Goal: Transaction & Acquisition: Purchase product/service

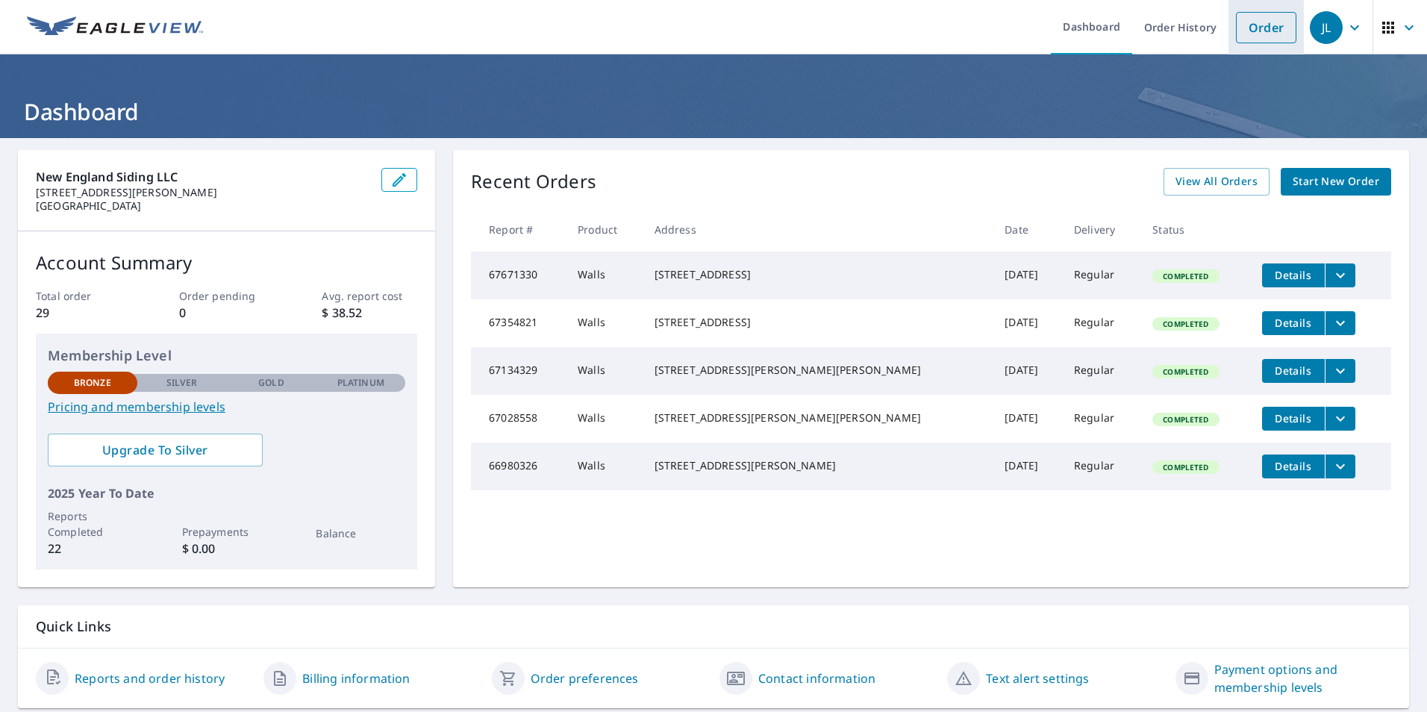
click at [1246, 28] on link "Order" at bounding box center [1266, 27] width 60 height 31
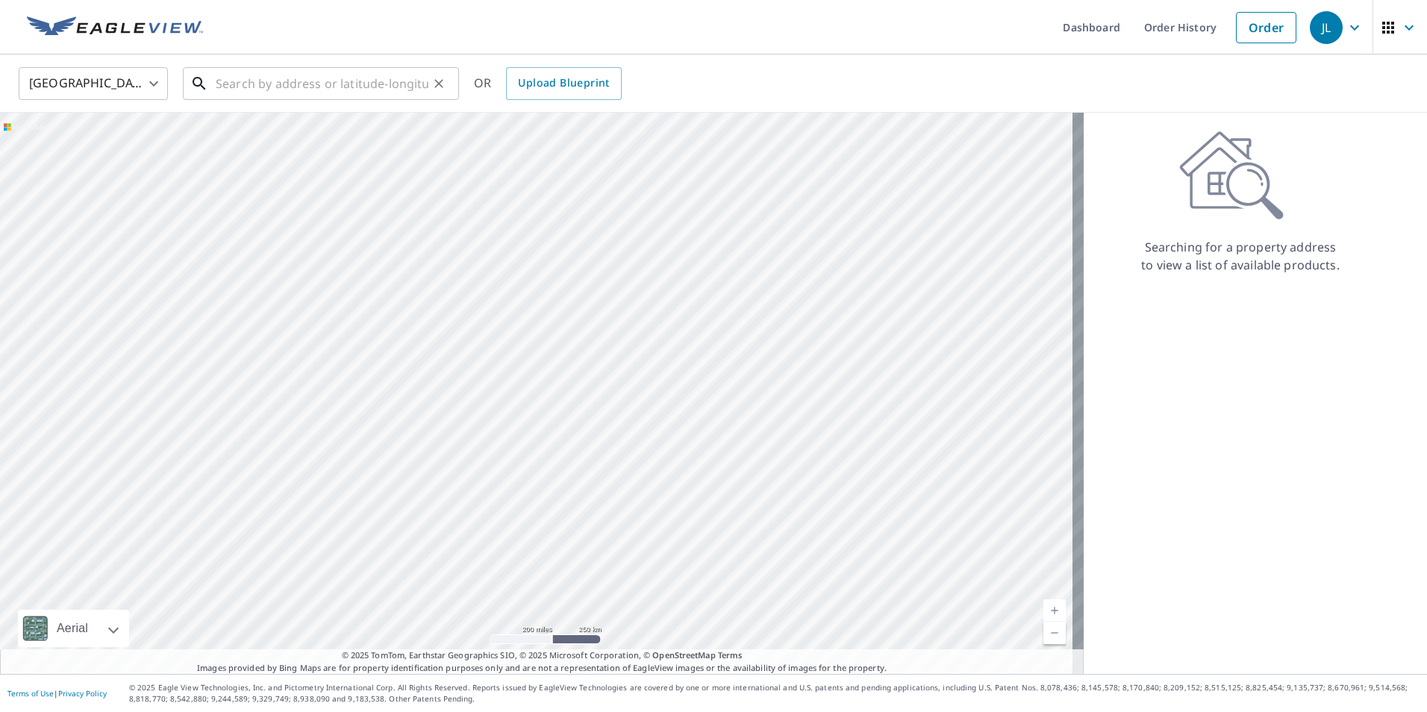
click at [234, 83] on input "text" at bounding box center [322, 84] width 213 height 42
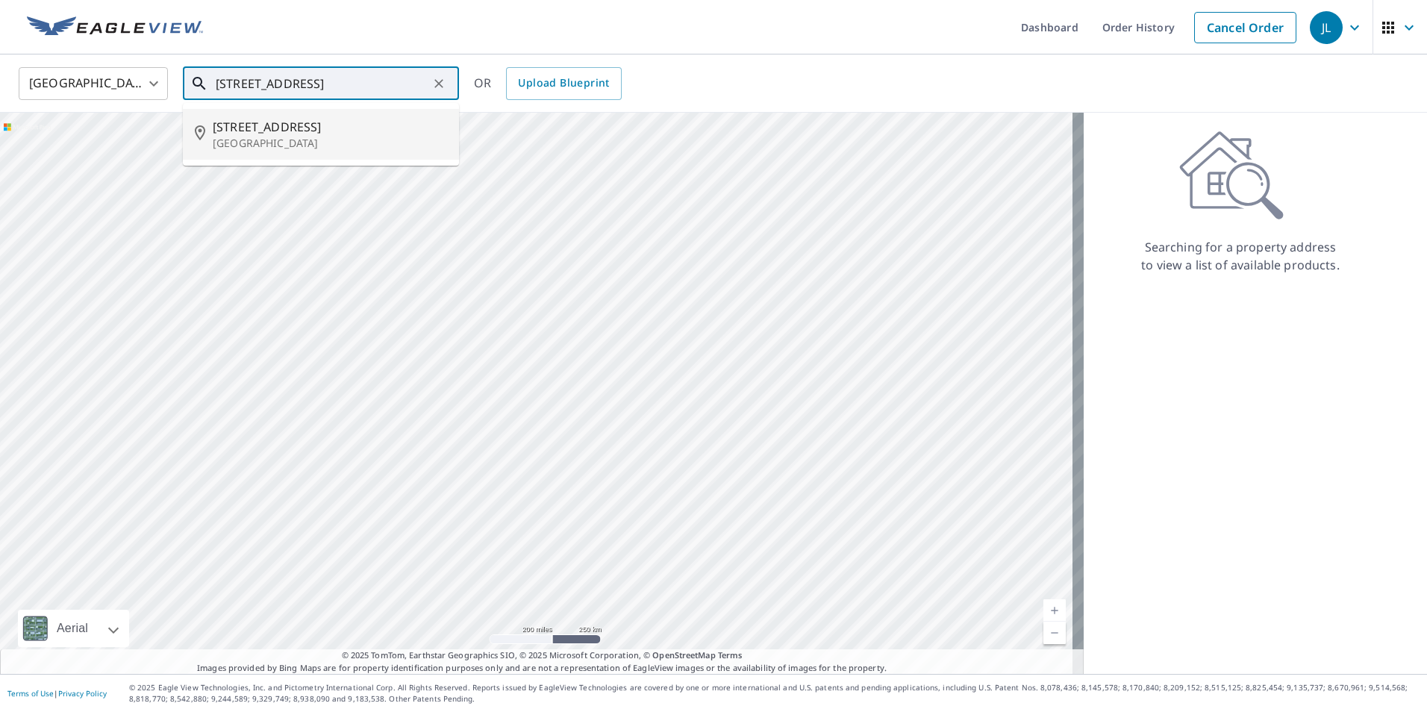
click at [275, 134] on span "[STREET_ADDRESS]" at bounding box center [330, 127] width 234 height 18
type input "[STREET_ADDRESS]"
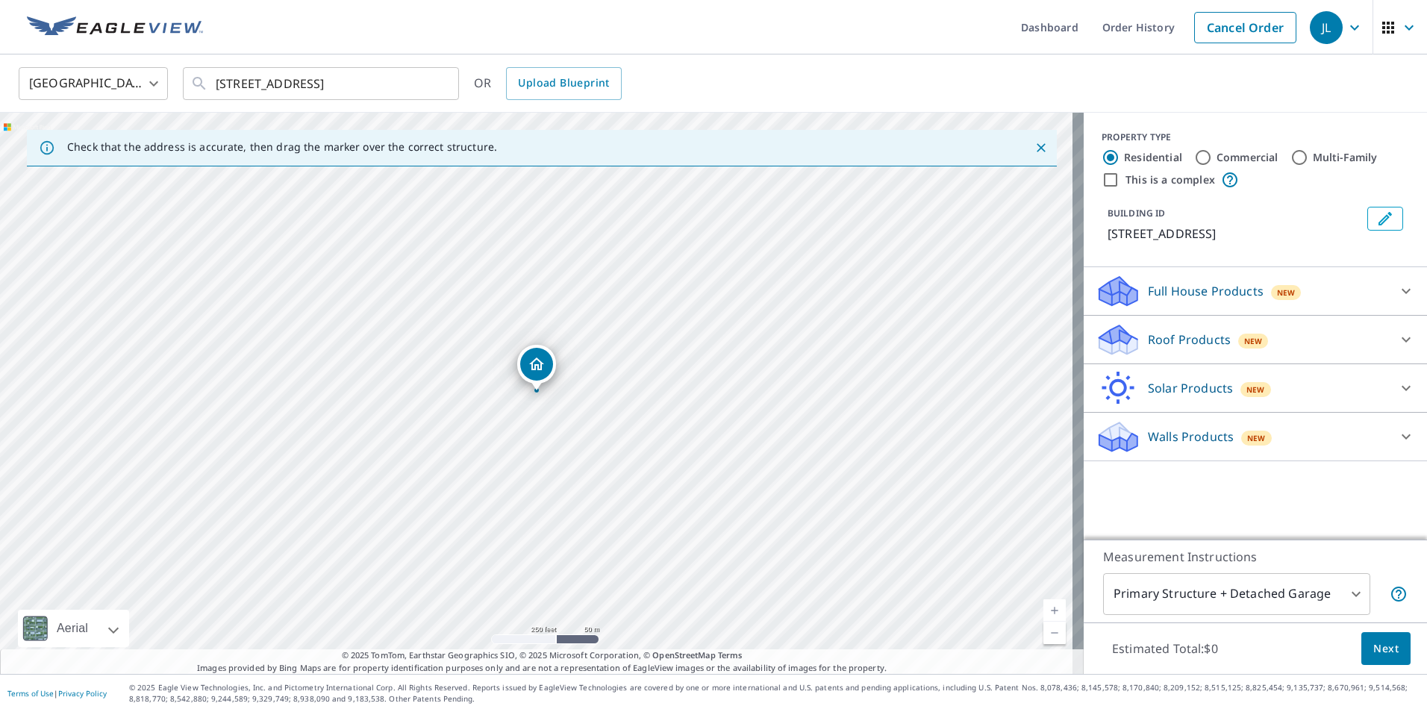
click at [1204, 444] on p "Walls Products" at bounding box center [1191, 437] width 86 height 18
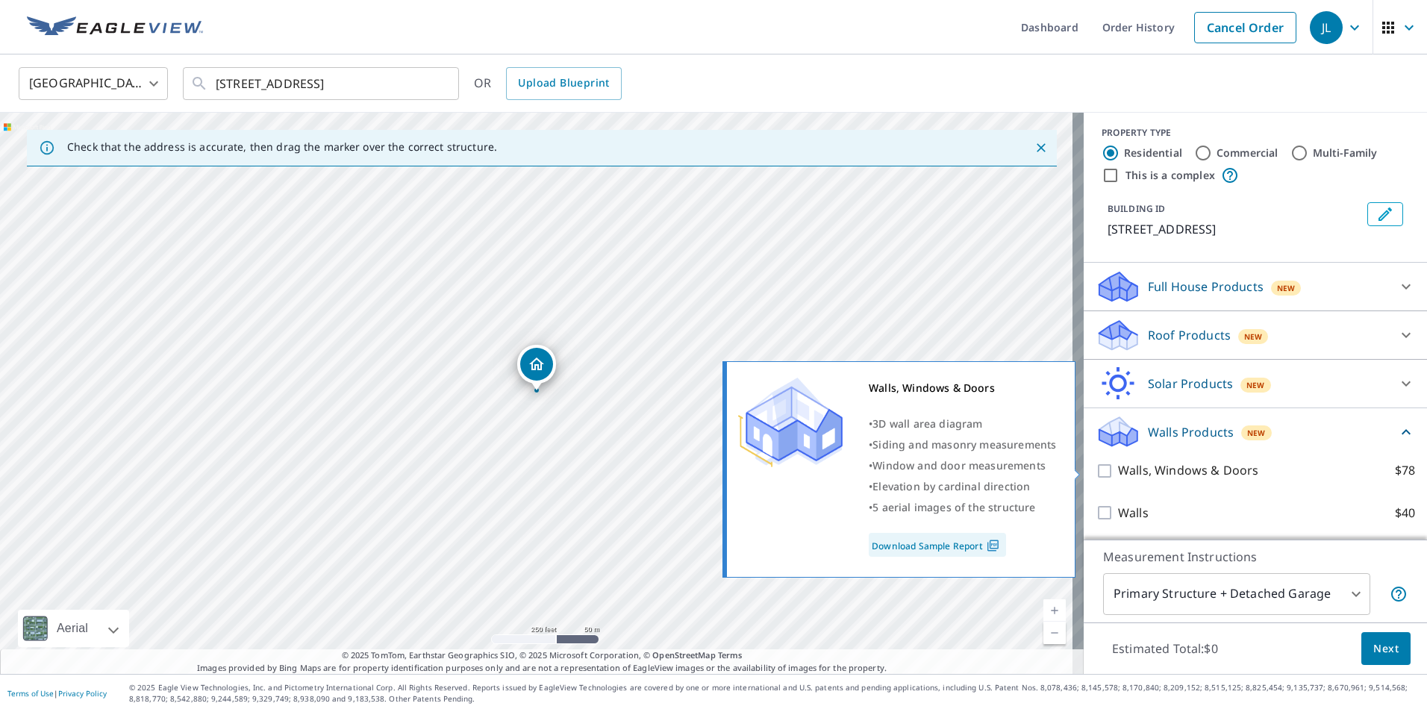
scroll to position [5, 0]
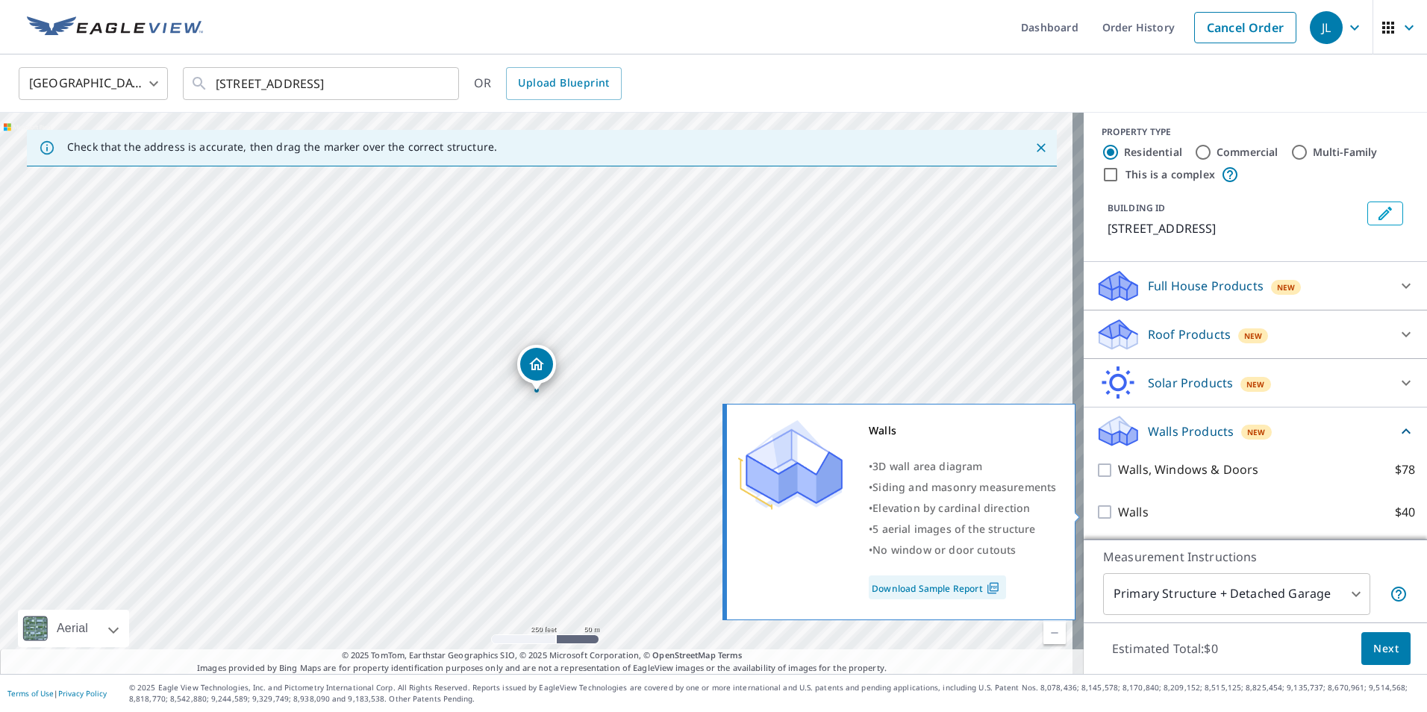
click at [1127, 510] on p "Walls" at bounding box center [1133, 512] width 31 height 19
click at [1118, 510] on input "Walls $40" at bounding box center [1107, 512] width 22 height 18
checkbox input "true"
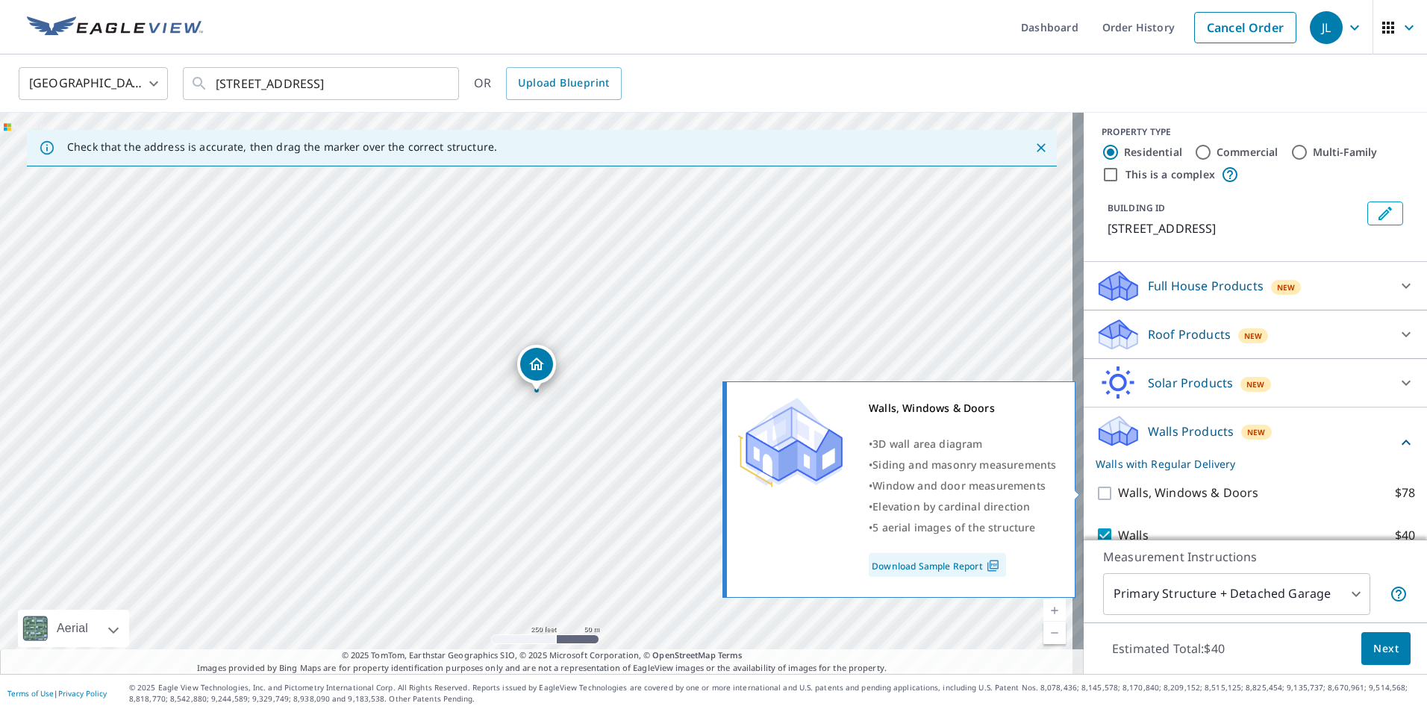
scroll to position [61, 0]
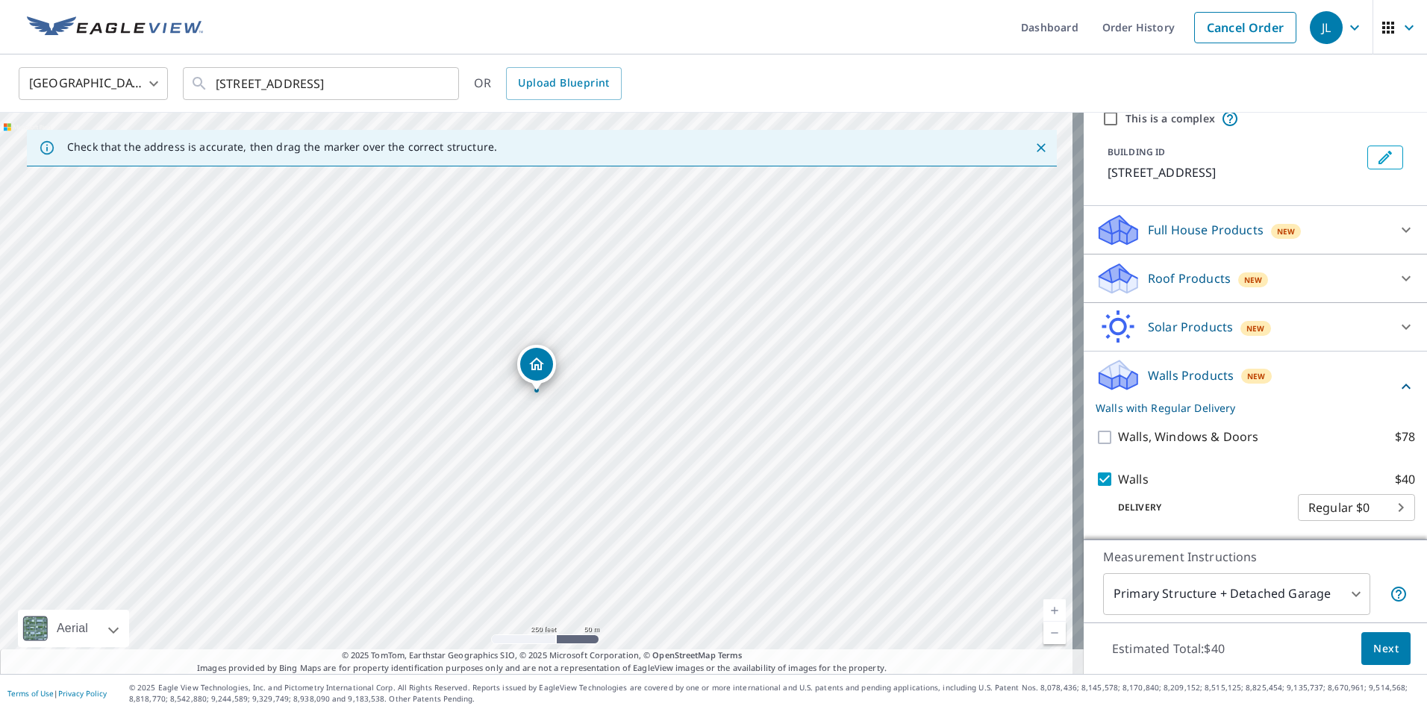
click at [1378, 643] on span "Next" at bounding box center [1385, 649] width 25 height 19
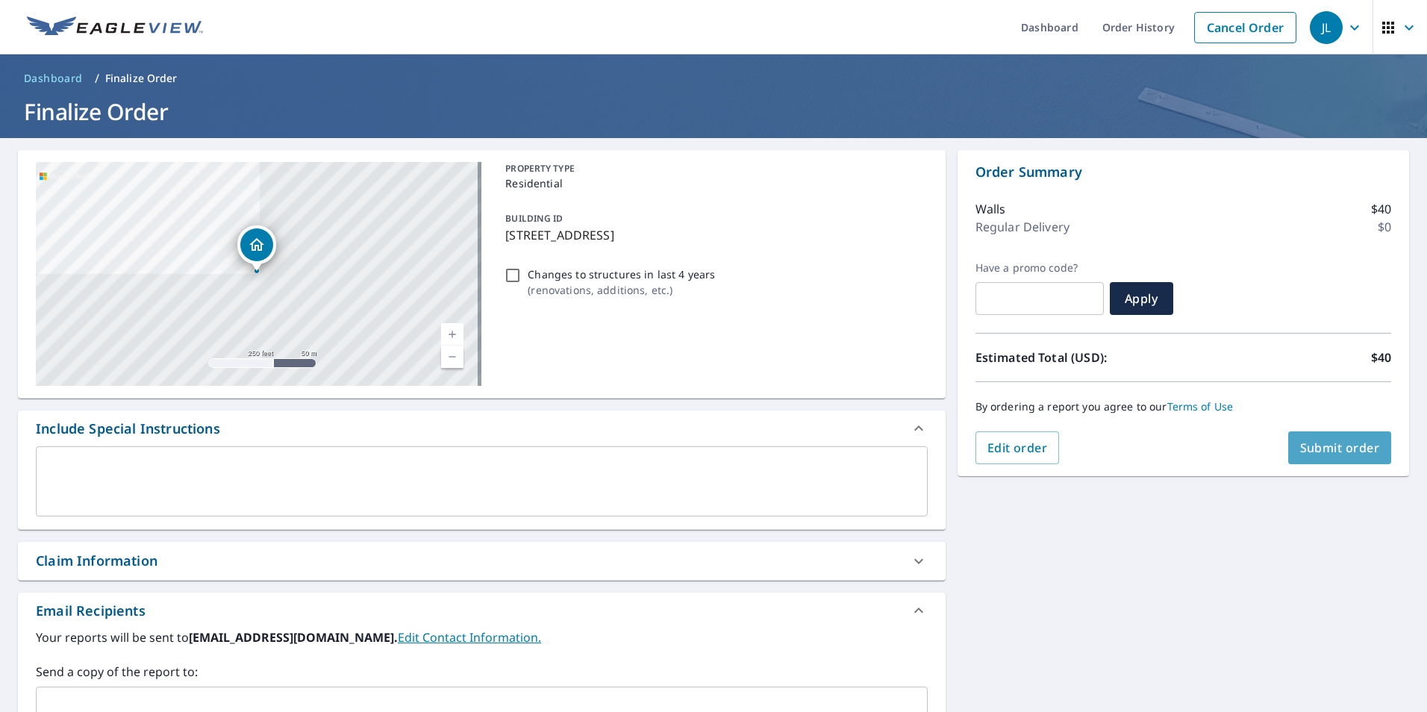
click at [1313, 447] on span "Submit order" at bounding box center [1340, 448] width 80 height 16
